Goal: Task Accomplishment & Management: Manage account settings

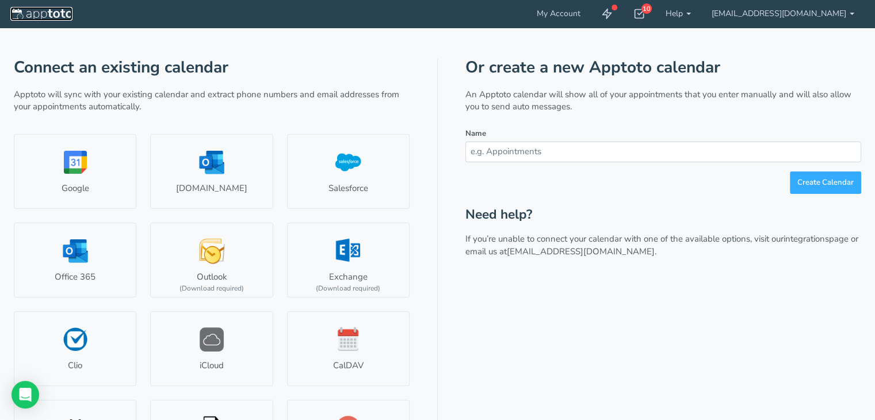
click at [53, 13] on img at bounding box center [41, 15] width 62 height 12
click at [851, 14] on b at bounding box center [852, 14] width 5 height 2
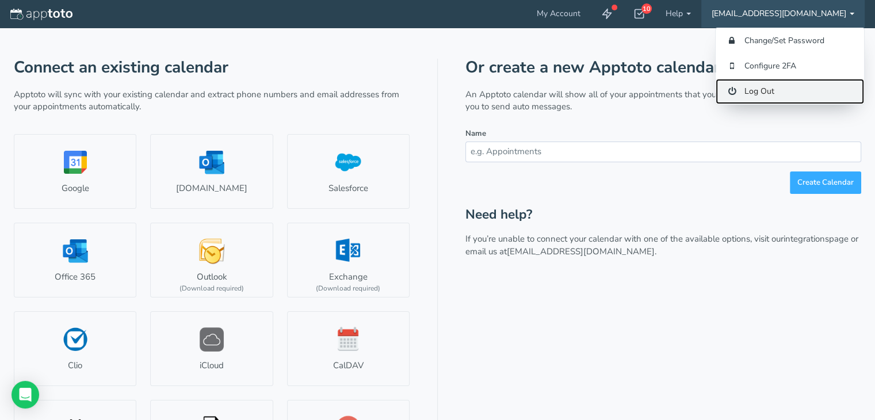
click at [764, 90] on link "Log Out" at bounding box center [790, 91] width 148 height 25
